Goal: Go to known website: Access a specific website the user already knows

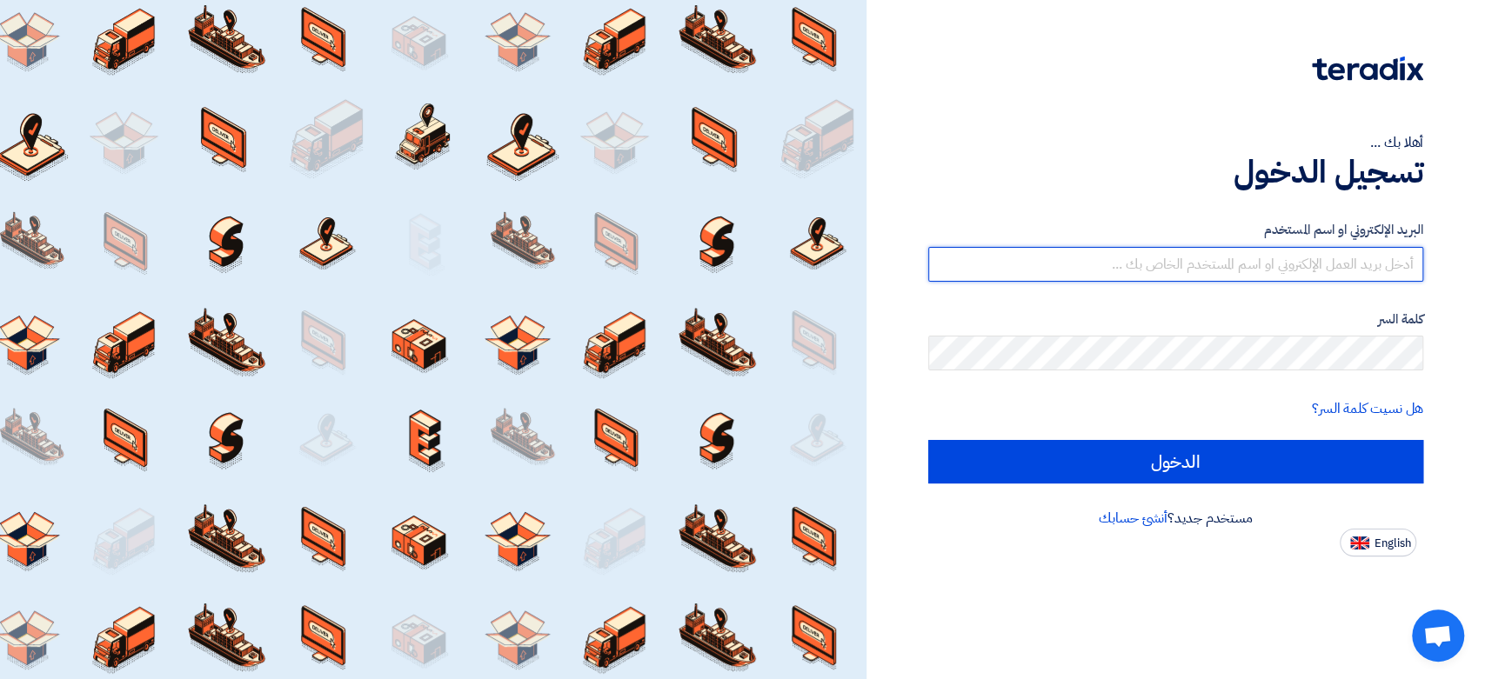
click at [1140, 272] on input "text" at bounding box center [1175, 264] width 495 height 35
type input "[EMAIL_ADDRESS][DOMAIN_NAME]"
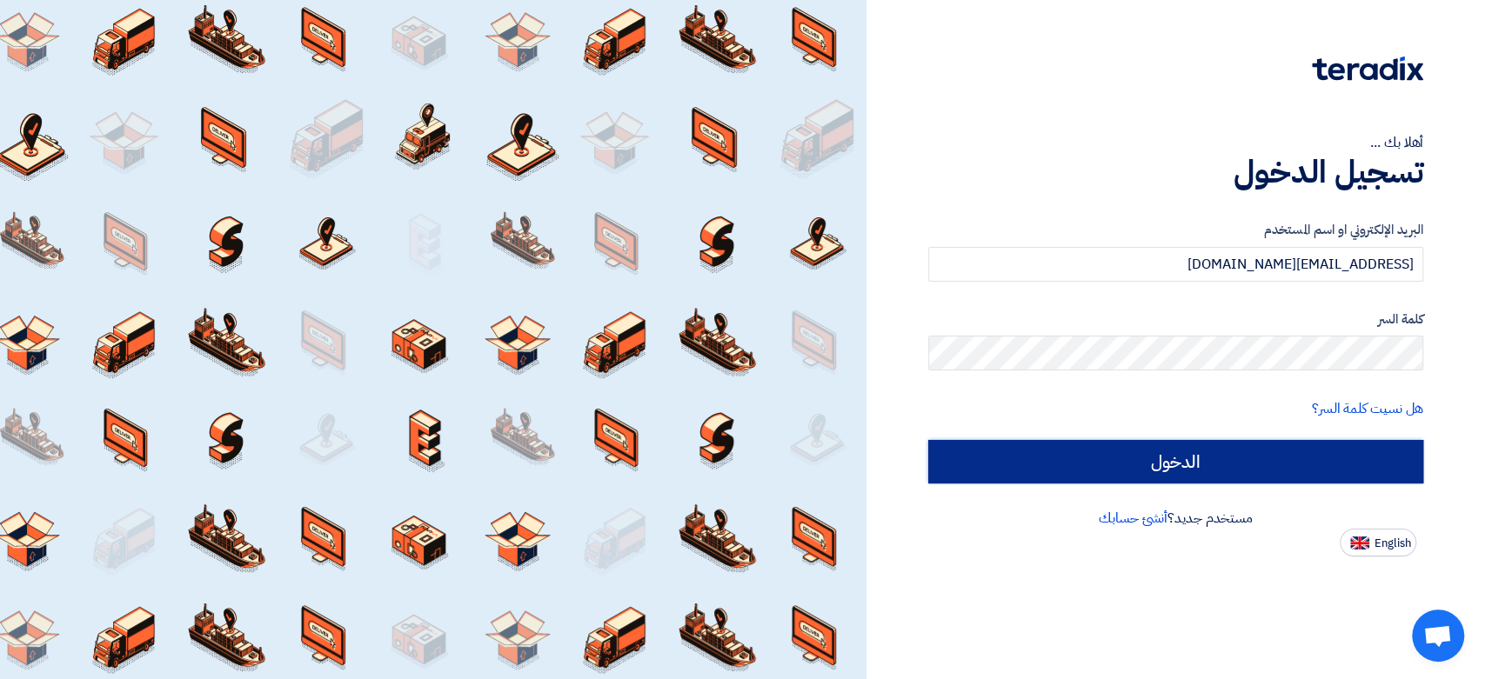
click at [1123, 462] on input "الدخول" at bounding box center [1175, 461] width 495 height 43
type input "Sign in"
